Goal: Task Accomplishment & Management: Manage account settings

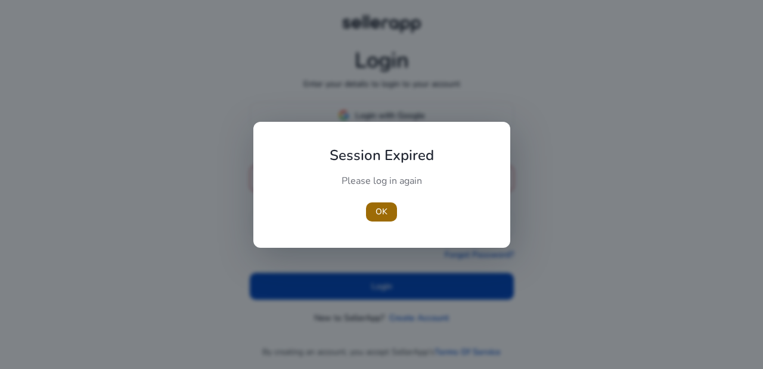
type input "**********"
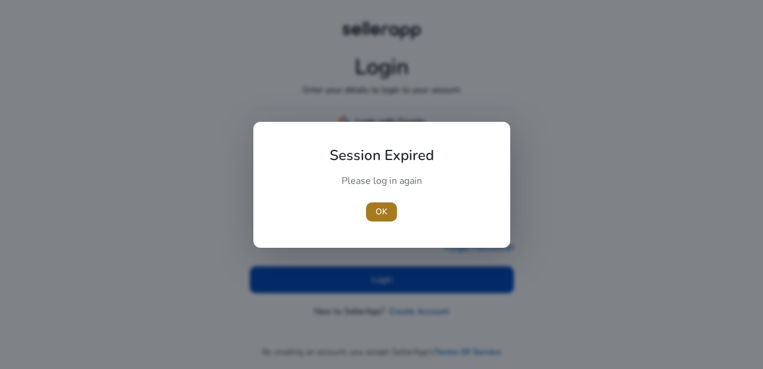
click at [378, 205] on span "OK" at bounding box center [382, 211] width 12 height 13
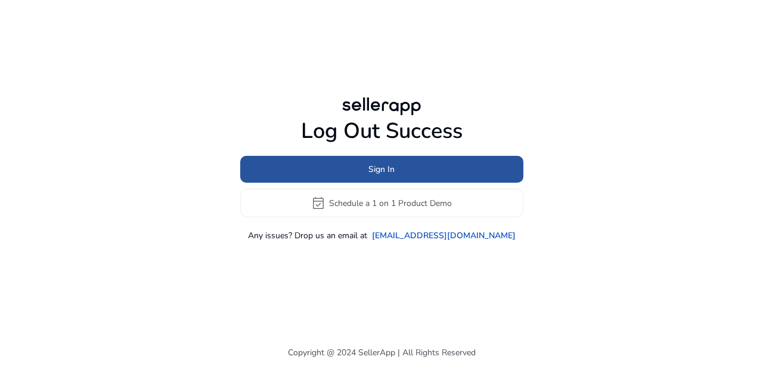
click at [389, 161] on span at bounding box center [381, 169] width 283 height 29
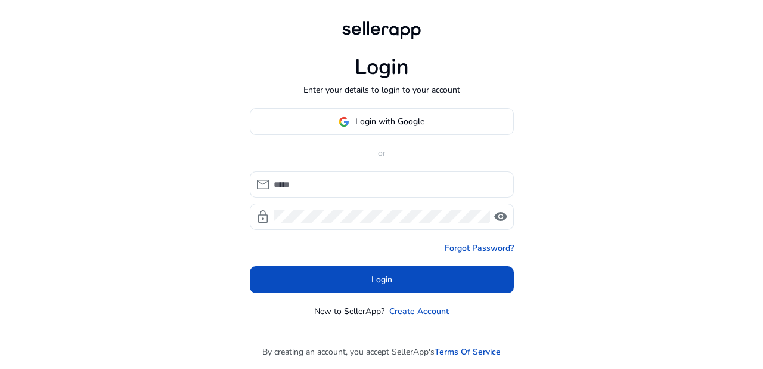
type input "**********"
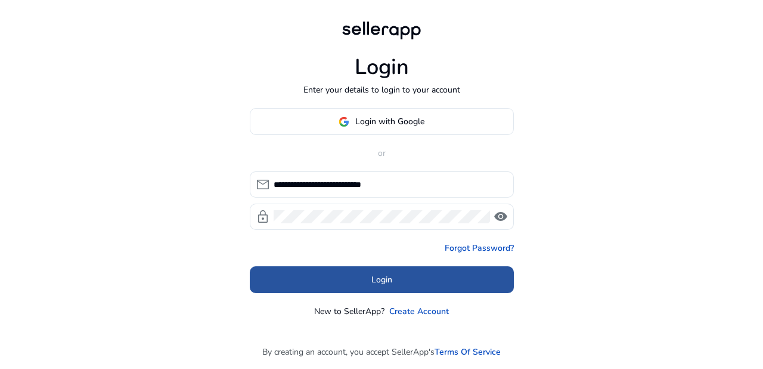
click at [384, 285] on span "Login" at bounding box center [382, 279] width 21 height 13
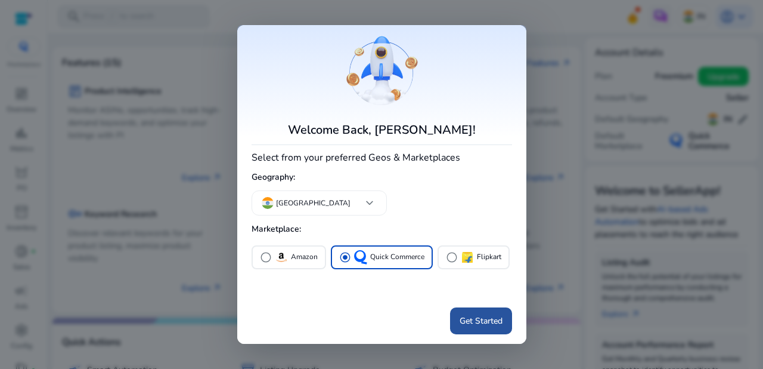
click at [469, 322] on span "Get Started" at bounding box center [481, 320] width 43 height 13
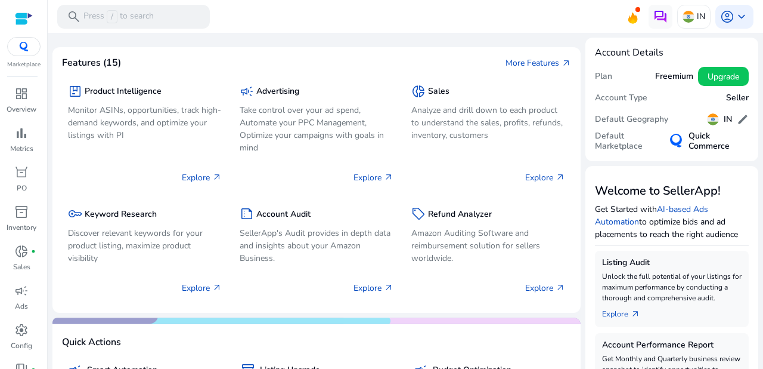
click at [24, 46] on img at bounding box center [23, 47] width 21 height 10
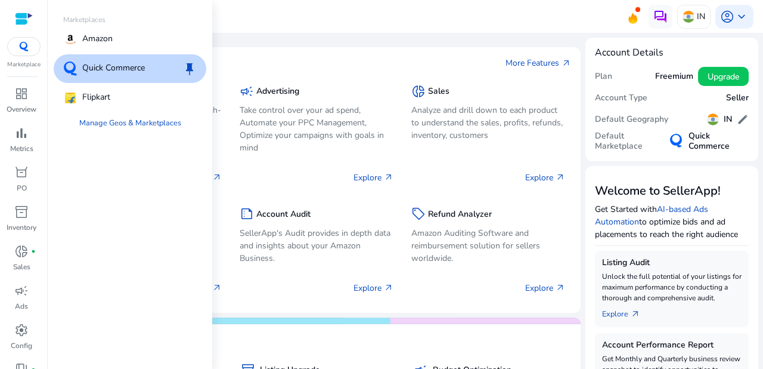
click at [107, 65] on p "Quick Commerce" at bounding box center [113, 68] width 63 height 14
click at [25, 49] on img at bounding box center [23, 47] width 21 height 10
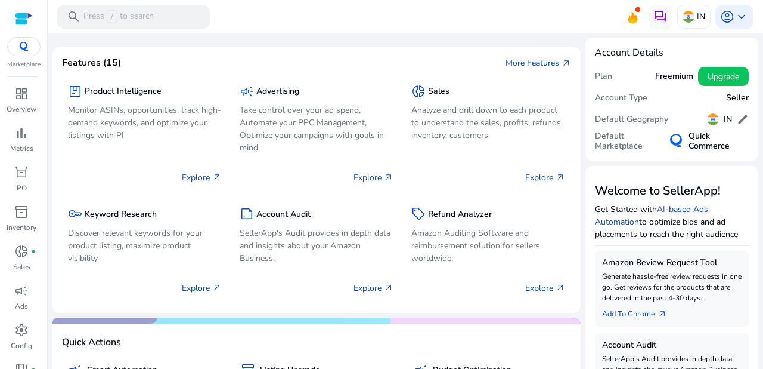
click at [29, 14] on div at bounding box center [24, 19] width 18 height 14
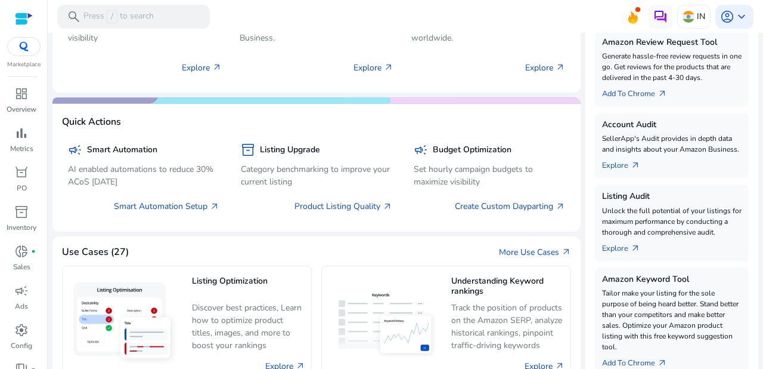
scroll to position [225, 0]
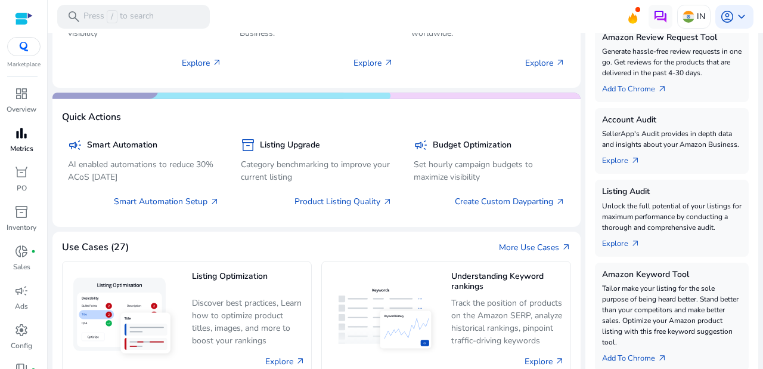
click at [21, 138] on span "bar_chart" at bounding box center [21, 133] width 14 height 14
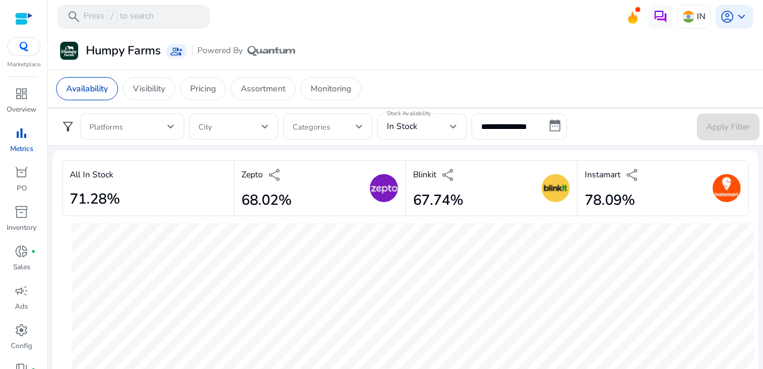
click at [437, 43] on div "Humpy Farms group_add Powered By" at bounding box center [405, 51] width 706 height 22
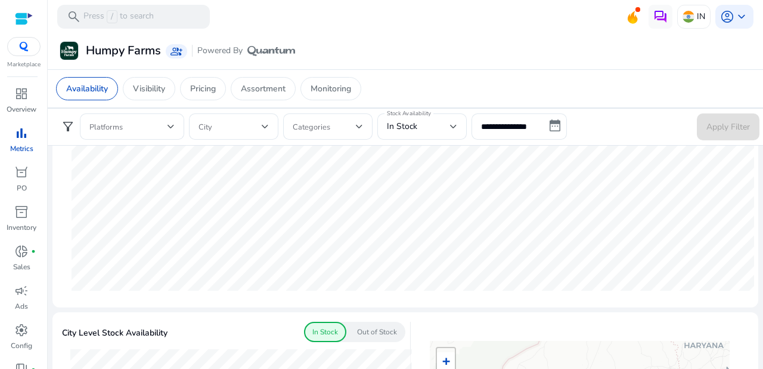
scroll to position [177, 0]
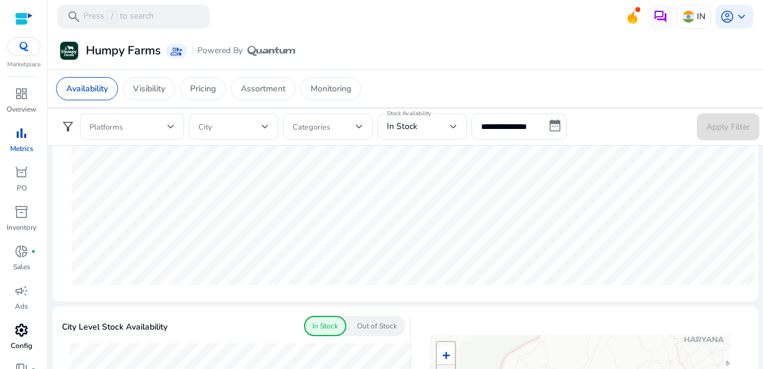
click at [23, 330] on span "settings" at bounding box center [21, 330] width 14 height 14
